Goal: Check status: Check status

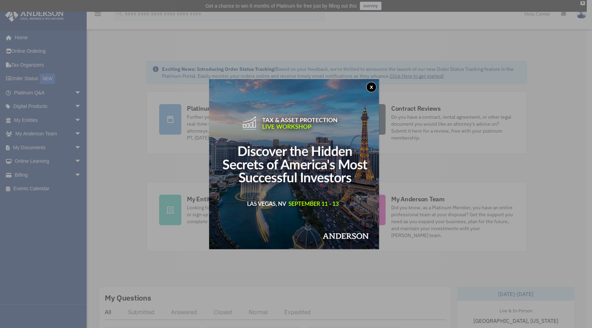
click at [376, 85] on button "x" at bounding box center [371, 87] width 10 height 10
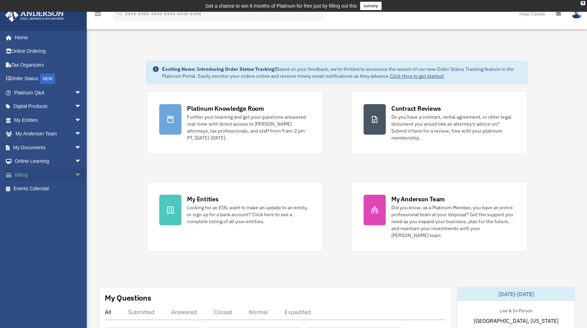
click at [75, 174] on span "arrow_drop_down" at bounding box center [82, 175] width 14 height 14
click at [38, 199] on link "Past Invoices" at bounding box center [51, 203] width 82 height 14
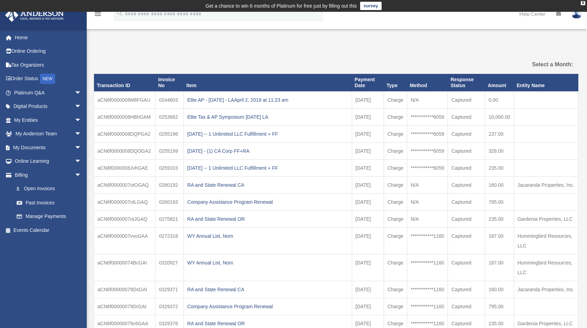
click at [355, 82] on th "Payment Date" at bounding box center [368, 83] width 32 height 18
click at [565, 65] on label "Select a Month:" at bounding box center [538, 65] width 70 height 10
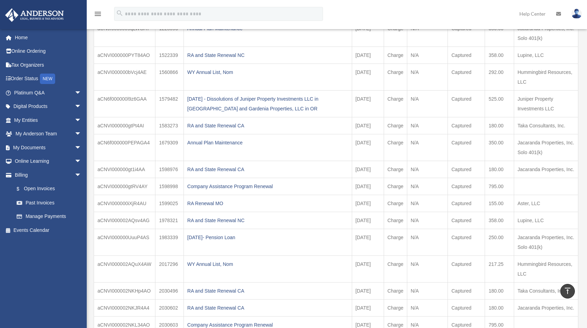
scroll to position [756, 0]
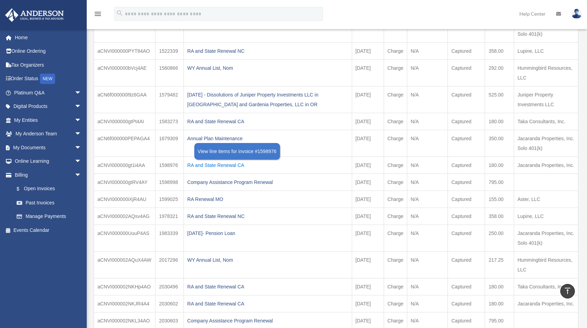
click at [216, 160] on div "RA and State Renewal CA" at bounding box center [267, 165] width 161 height 10
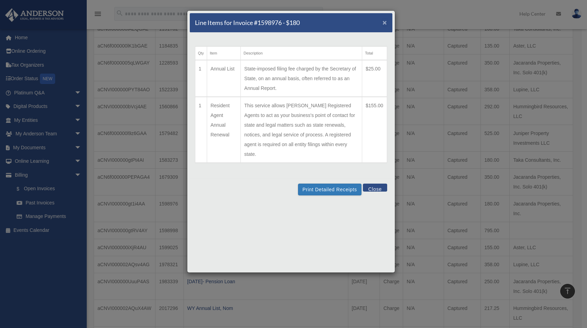
click at [385, 21] on span "×" at bounding box center [385, 22] width 5 height 8
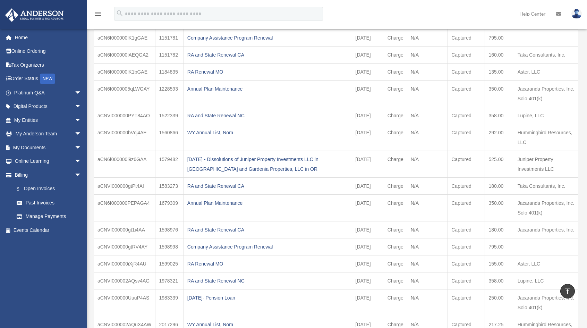
scroll to position [693, 0]
